Goal: Use online tool/utility: Utilize a website feature to perform a specific function

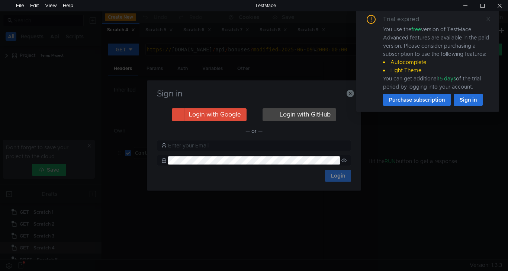
click at [491, 20] on icon at bounding box center [488, 18] width 5 height 5
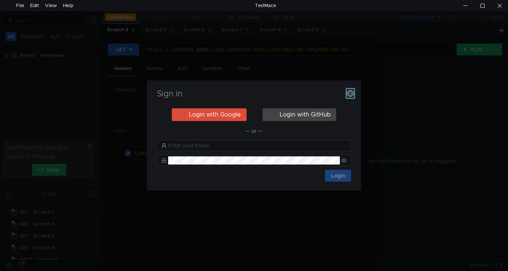
click at [348, 91] on icon "button" at bounding box center [350, 93] width 7 height 7
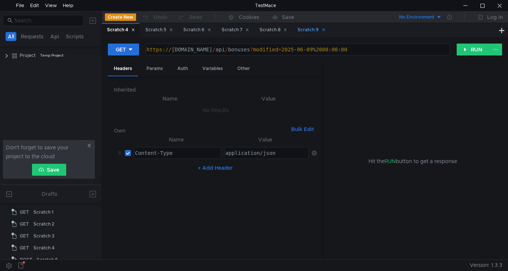
click at [315, 29] on div "Scratch 9" at bounding box center [312, 30] width 28 height 8
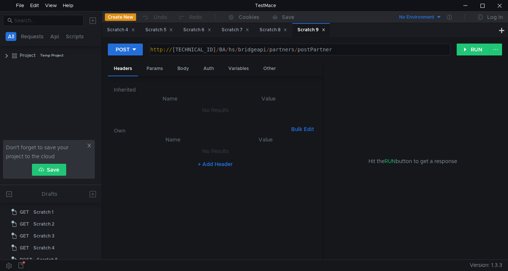
scroll to position [55, 0]
click at [184, 69] on div "Body" at bounding box center [183, 69] width 23 height 14
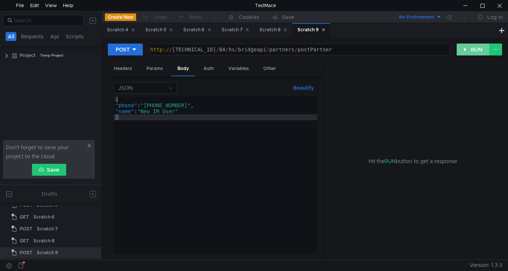
click at [477, 52] on button "RUN" at bounding box center [473, 50] width 33 height 12
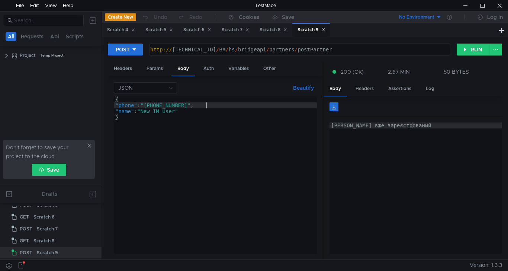
click at [207, 105] on div "{ "phone" : "+38 (068) 305-58-96" , "name" : "New IM User" }" at bounding box center [215, 180] width 203 height 169
type textarea ""phone": "+38 (068) 305-58-95","
click at [476, 50] on button "RUN" at bounding box center [473, 50] width 33 height 12
click at [471, 47] on button "RUN" at bounding box center [473, 50] width 33 height 12
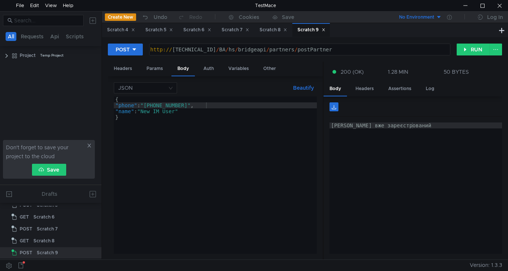
scroll to position [0, 6]
click at [482, 51] on button "RUN" at bounding box center [473, 50] width 33 height 12
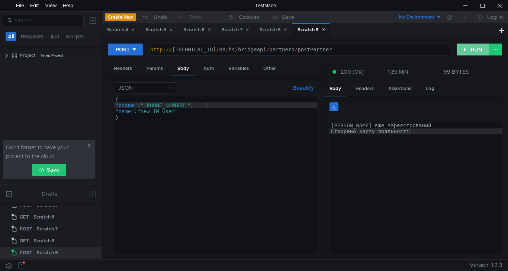
click at [476, 49] on button "RUN" at bounding box center [473, 50] width 33 height 12
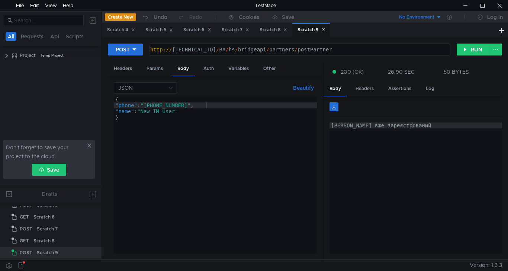
click at [206, 106] on div "{ "phone" : "+38 (068) 305-58-95" , "name" : "New IM User" }" at bounding box center [215, 180] width 203 height 169
click at [472, 51] on button "RUN" at bounding box center [473, 50] width 33 height 12
click at [206, 104] on div "{ "phone" : "+38 (068) 305-58-94" , "name" : "New IM User" }" at bounding box center [215, 180] width 203 height 169
type textarea ""phone": "+38 (068) 305-58-93","
click at [472, 50] on button "RUN" at bounding box center [473, 50] width 33 height 12
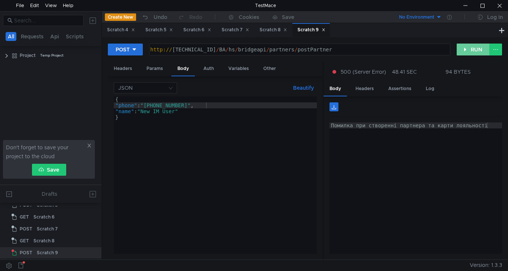
click at [466, 52] on button "RUN" at bounding box center [473, 50] width 33 height 12
click at [467, 53] on button "RUN" at bounding box center [473, 50] width 33 height 12
click at [469, 51] on button "RUN" at bounding box center [473, 50] width 33 height 12
click at [468, 51] on button "RUN" at bounding box center [473, 50] width 33 height 12
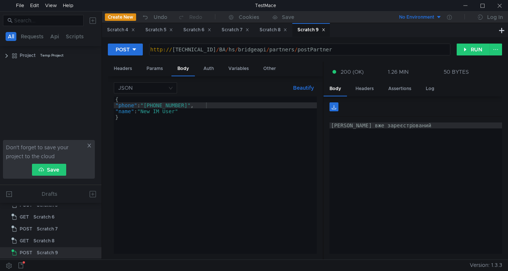
scroll to position [0, 6]
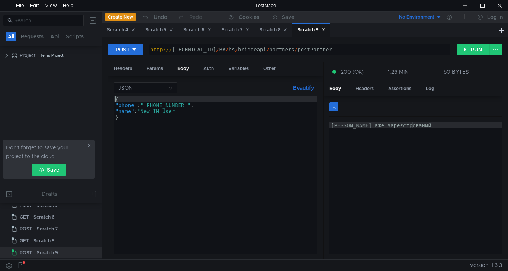
click at [116, 100] on div "{ "phone" : "+38 (068) 305-58-93" , "name" : "New IM User" }" at bounding box center [215, 180] width 203 height 169
click at [133, 119] on div "[{ "phone" : "+38 (068) 305-58-93" , "name" : "New IM User" }" at bounding box center [215, 180] width 203 height 169
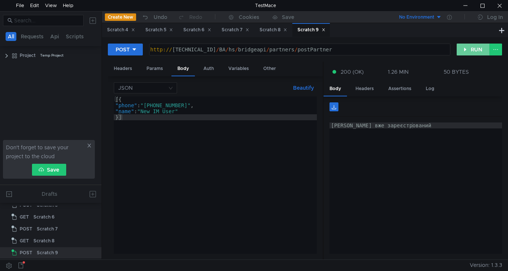
click at [478, 51] on button "RUN" at bounding box center [473, 50] width 33 height 12
click at [119, 100] on div "[{ "phone" : "+38 (068) 305-58-93" , "name" : "New IM User" }]" at bounding box center [215, 180] width 203 height 169
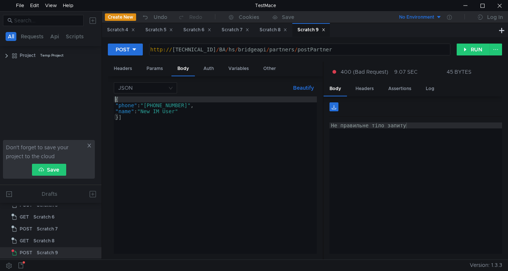
click at [119, 115] on div "{ "phone" : "+38 (068) 305-58-93" , "name" : "New IM User" }]" at bounding box center [215, 180] width 203 height 169
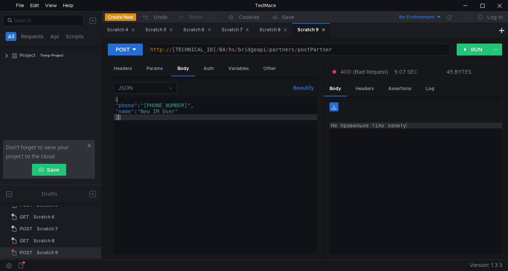
click at [123, 117] on div "{ "phone" : "+38 (068) 305-58-93" , "name" : "New IM User" }]" at bounding box center [215, 180] width 203 height 169
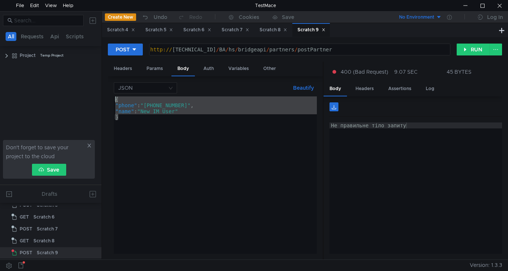
drag, startPoint x: 119, startPoint y: 117, endPoint x: 97, endPoint y: 93, distance: 32.4
click at [97, 93] on as-split "All Requests Api Scripts Project Temp Project Don't forget to save your project…" at bounding box center [254, 135] width 508 height 248
click at [135, 103] on div "{ "phone" : "+38 (068) 305-58-93" , "name" : "New IM User" }" at bounding box center [215, 174] width 203 height 157
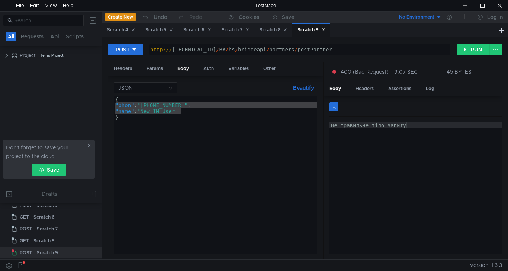
drag, startPoint x: 117, startPoint y: 104, endPoint x: 183, endPoint y: 111, distance: 66.6
click at [183, 111] on div "{ "phon" : "+38 (068) 305-58-93" , "name" : "New IM User" }" at bounding box center [215, 180] width 203 height 169
type textarea ""phon": "+38 (068) 305-58-93", "name": "New IM User""
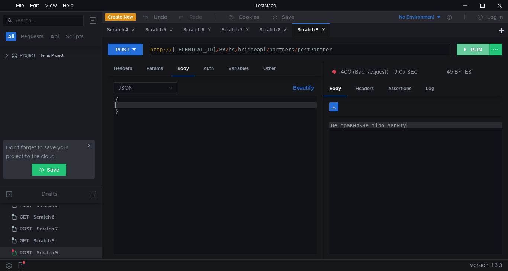
click at [469, 51] on button "RUN" at bounding box center [473, 50] width 33 height 12
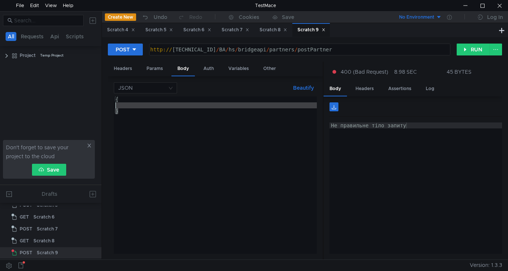
drag, startPoint x: 125, startPoint y: 110, endPoint x: 95, endPoint y: 89, distance: 36.1
click at [95, 89] on as-split "All Requests Api Scripts Project Temp Project Don't forget to save your project…" at bounding box center [254, 135] width 508 height 248
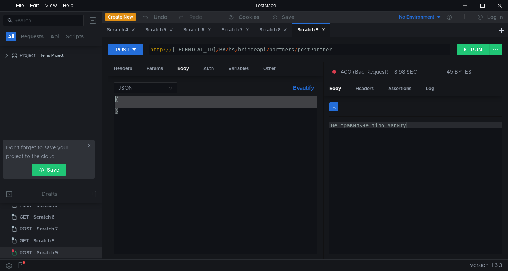
paste textarea "}"
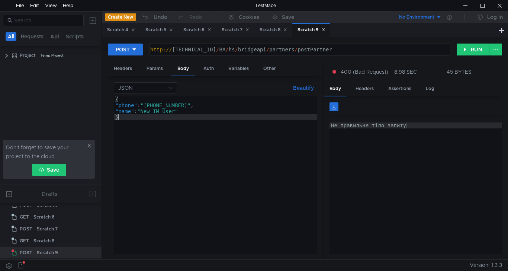
click at [134, 106] on div "{ "phone" : "+38 (068) 305-58-93" , "name" : "New IM User" }" at bounding box center [215, 180] width 203 height 169
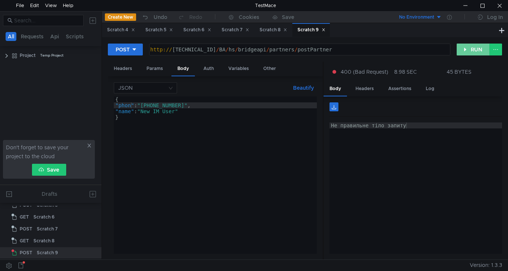
click at [469, 49] on button "RUN" at bounding box center [473, 50] width 33 height 12
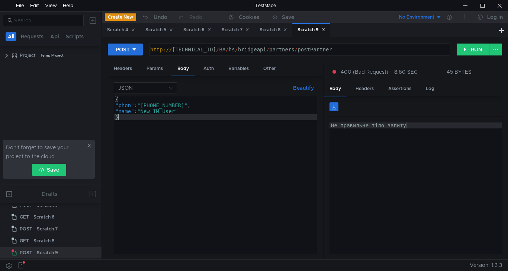
drag, startPoint x: 122, startPoint y: 117, endPoint x: 87, endPoint y: 86, distance: 46.7
click at [87, 86] on as-split "All Requests Api Scripts Project Temp Project Don't forget to save your project…" at bounding box center [254, 135] width 508 height 248
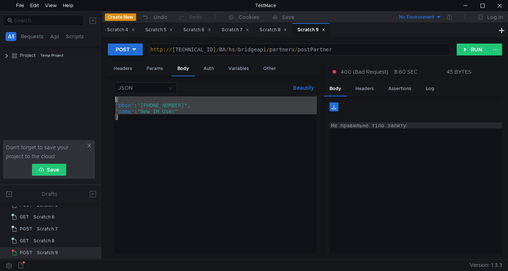
paste textarea "}"
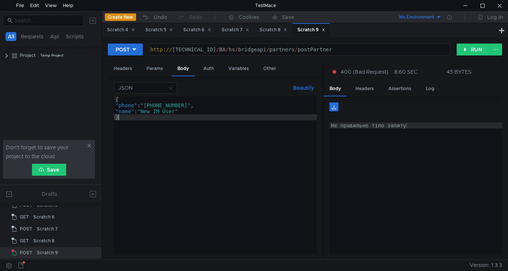
click at [131, 114] on div "{ "phone" : "+38 (068) 305-58-93" , "name" : "New IM User" }" at bounding box center [215, 180] width 203 height 169
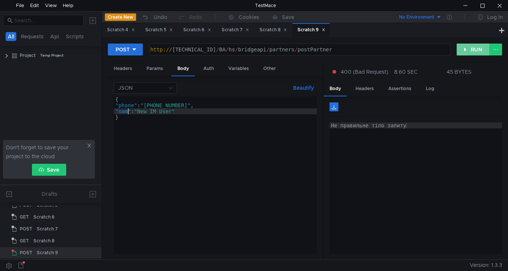
click at [466, 50] on button "RUN" at bounding box center [473, 50] width 33 height 12
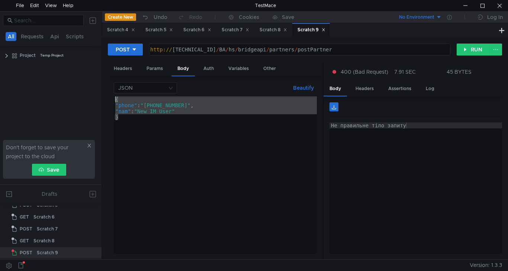
drag, startPoint x: 119, startPoint y: 118, endPoint x: 100, endPoint y: 89, distance: 34.4
click at [100, 89] on as-split "All Requests Api Scripts Project Temp Project Don't forget to save your project…" at bounding box center [254, 135] width 508 height 248
paste textarea "}"
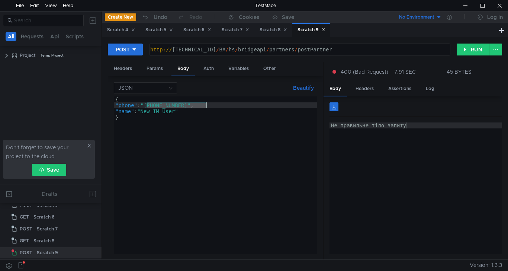
drag, startPoint x: 146, startPoint y: 105, endPoint x: 206, endPoint y: 104, distance: 60.3
click at [206, 104] on div "{ "phone" : "+38 (068) 305-58-93" , "name" : "New IM User" }" at bounding box center [215, 180] width 203 height 169
click at [475, 50] on button "RUN" at bounding box center [473, 50] width 33 height 12
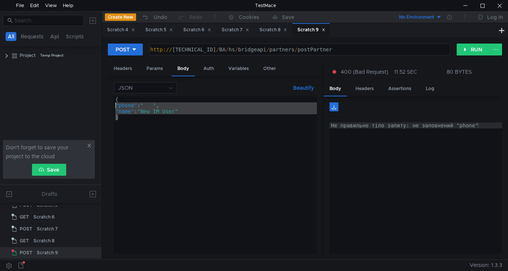
drag, startPoint x: 123, startPoint y: 117, endPoint x: 96, endPoint y: 89, distance: 39.0
click at [96, 89] on as-split "All Requests Api Scripts Project Temp Project Don't forget to save your project…" at bounding box center [254, 135] width 508 height 248
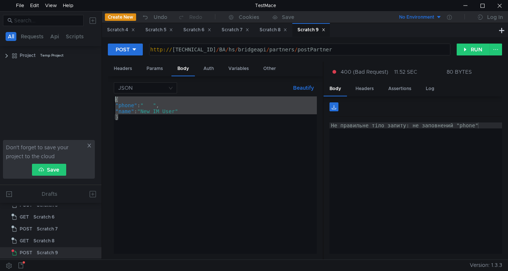
paste textarea "}"
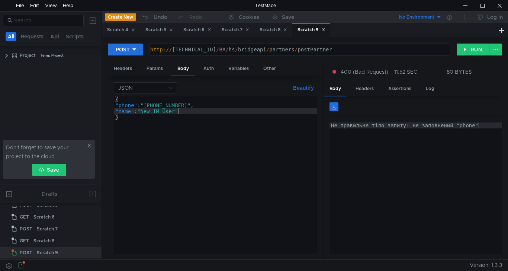
click at [179, 110] on div "{ "phone" : "+38 (068) 305-58-93" , "name" : "New IM User" }" at bounding box center [215, 180] width 203 height 169
click at [474, 51] on button "RUN" at bounding box center [473, 50] width 33 height 12
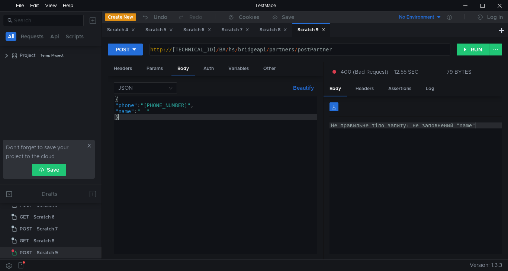
scroll to position [0, 0]
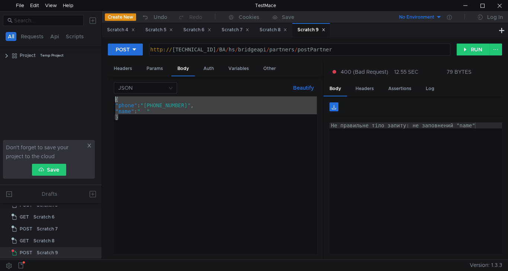
drag, startPoint x: 118, startPoint y: 118, endPoint x: 86, endPoint y: 94, distance: 40.1
click at [86, 94] on as-split "All Requests Api Scripts Project Temp Project Don't forget to save your project…" at bounding box center [254, 135] width 508 height 248
paste textarea "}"
type textarea "}"
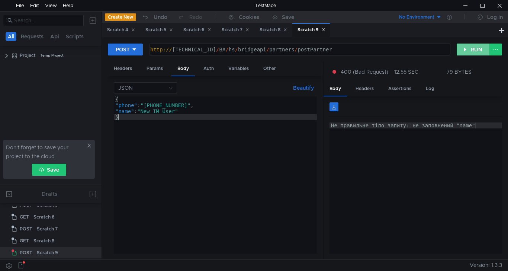
click at [470, 52] on button "RUN" at bounding box center [473, 50] width 33 height 12
click at [478, 52] on button "RUN" at bounding box center [473, 50] width 33 height 12
click at [277, 33] on div "Scratch 8" at bounding box center [274, 30] width 28 height 8
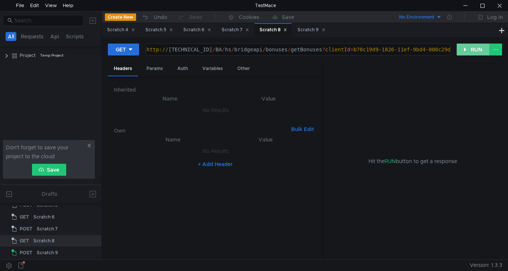
click at [478, 51] on button "RUN" at bounding box center [473, 50] width 33 height 12
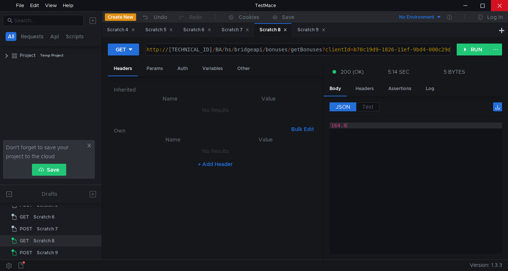
click at [500, 3] on div at bounding box center [499, 5] width 17 height 11
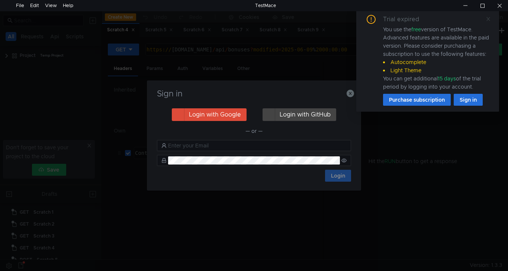
click at [487, 22] on span at bounding box center [488, 19] width 5 height 7
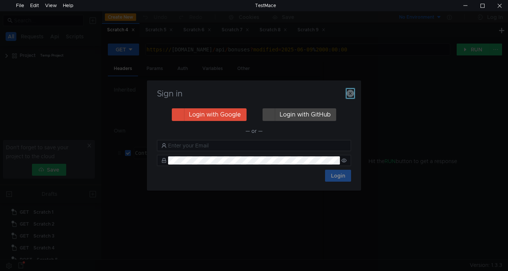
drag, startPoint x: 352, startPoint y: 89, endPoint x: 350, endPoint y: 84, distance: 5.1
click at [352, 89] on button "button" at bounding box center [350, 93] width 7 height 9
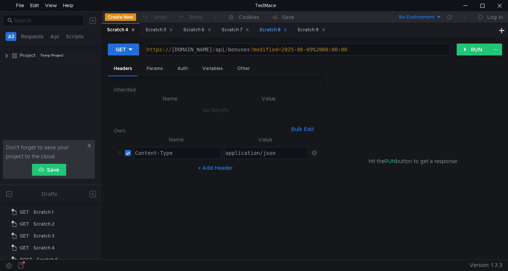
click at [277, 33] on div "Scratch 8" at bounding box center [274, 30] width 28 height 8
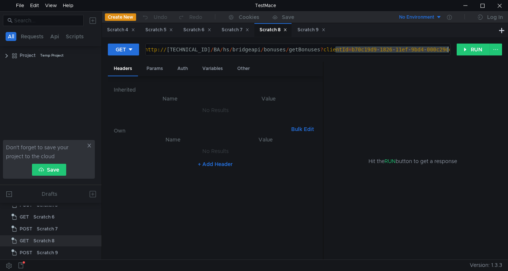
drag, startPoint x: 338, startPoint y: 51, endPoint x: 456, endPoint y: 54, distance: 117.6
click at [456, 54] on div "GET [URL][TECHNICAL_ID] http:// [TECHNICAL_ID] / BA / hs / bridgeapi / bonuses …" at bounding box center [282, 49] width 349 height 13
paste textarea "ad777b0-175d"
click at [467, 51] on button "RUN" at bounding box center [473, 50] width 33 height 12
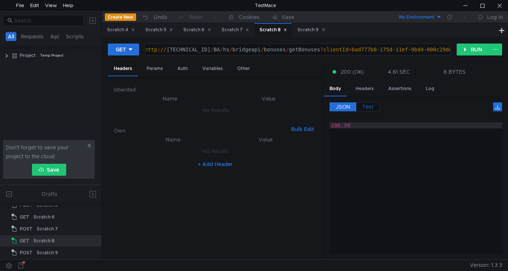
click at [367, 106] on span "Text" at bounding box center [368, 106] width 11 height 7
click at [462, 6] on div at bounding box center [465, 5] width 17 height 11
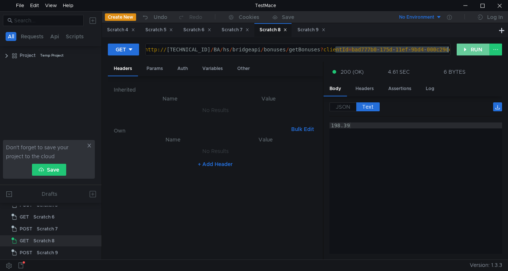
drag, startPoint x: 336, startPoint y: 49, endPoint x: 468, endPoint y: 54, distance: 131.8
click at [468, 54] on div "GET [URL][TECHNICAL_ID] http:// [TECHNICAL_ID] / BA / hs / bridgeapi / bonuses …" at bounding box center [305, 52] width 395 height 19
paste textarea "67e4f96f-174"
click at [468, 49] on button "RUN" at bounding box center [473, 50] width 33 height 12
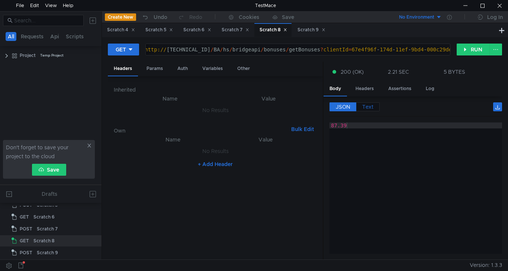
click at [369, 108] on span "Text" at bounding box center [368, 106] width 11 height 7
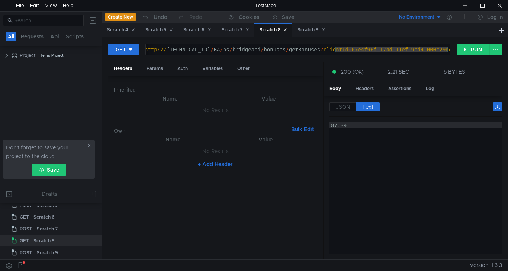
drag, startPoint x: 336, startPoint y: 50, endPoint x: 508, endPoint y: 66, distance: 172.7
click at [508, 66] on div "GET [URL][TECHNICAL_ID] http:// [TECHNICAL_ID] / BA / hs / bridgeapi / bonuses …" at bounding box center [305, 148] width 406 height 222
paste textarea "4c7d7fd2-e94b-11ef-9bda"
click at [473, 50] on button "RUN" at bounding box center [473, 50] width 33 height 12
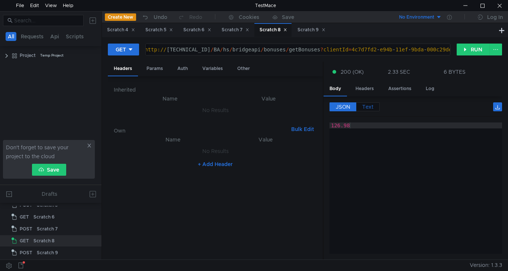
click at [366, 105] on span "Text" at bounding box center [368, 106] width 11 height 7
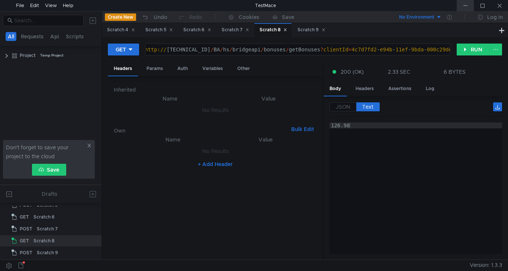
click at [468, 5] on div at bounding box center [465, 5] width 17 height 11
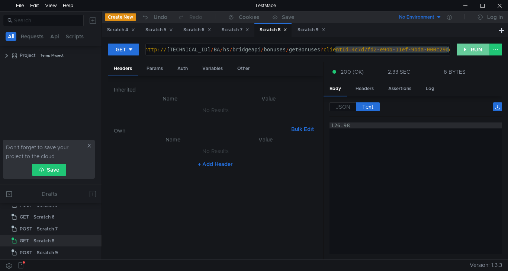
drag, startPoint x: 336, startPoint y: 50, endPoint x: 467, endPoint y: 54, distance: 130.3
click at [467, 54] on div "GET [URL][TECHNICAL_ID] http:// [TECHNICAL_ID] / BA / hs / bridgeapi / bonuses …" at bounding box center [305, 52] width 395 height 19
paste textarea "b70c19d9-1826-11ef-9bd4"
type textarea "[URL][TECHNICAL_ID]"
click at [475, 50] on button "RUN" at bounding box center [473, 50] width 33 height 12
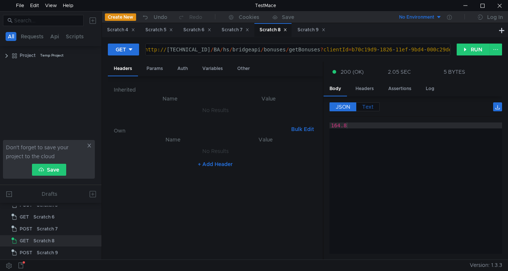
click at [368, 107] on span "Text" at bounding box center [368, 106] width 11 height 7
click at [499, 7] on div at bounding box center [499, 5] width 17 height 11
